Goal: Browse casually

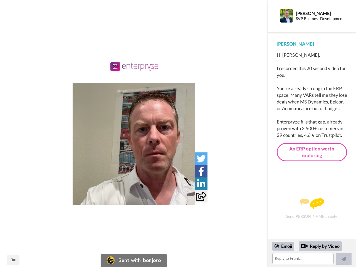
click at [134, 144] on img at bounding box center [134, 144] width 122 height 122
click at [201, 158] on icon at bounding box center [201, 158] width 9 height 9
click at [201, 171] on icon at bounding box center [201, 171] width 6 height 9
click at [201, 184] on icon at bounding box center [201, 183] width 8 height 9
click at [201, 196] on icon at bounding box center [201, 196] width 10 height 9
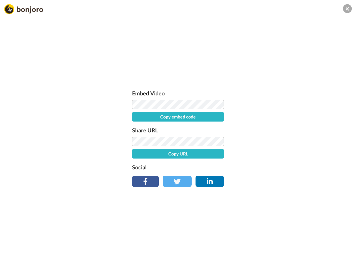
click at [13, 260] on div "Embed Video Copy embed code Share URL Copy URL Social" at bounding box center [178, 163] width 356 height 267
click at [312, 253] on div "Embed Video Copy embed code Share URL Copy URL Social" at bounding box center [178, 163] width 356 height 267
click at [283, 246] on div "Embed Video Copy embed code Share URL Copy URL Social" at bounding box center [178, 163] width 356 height 267
click at [320, 246] on div "Embed Video Copy embed code Share URL Copy URL Social" at bounding box center [178, 163] width 356 height 267
click at [344, 259] on div "Embed Video Copy embed code Share URL Copy URL Social" at bounding box center [178, 163] width 356 height 267
